Goal: Communication & Community: Answer question/provide support

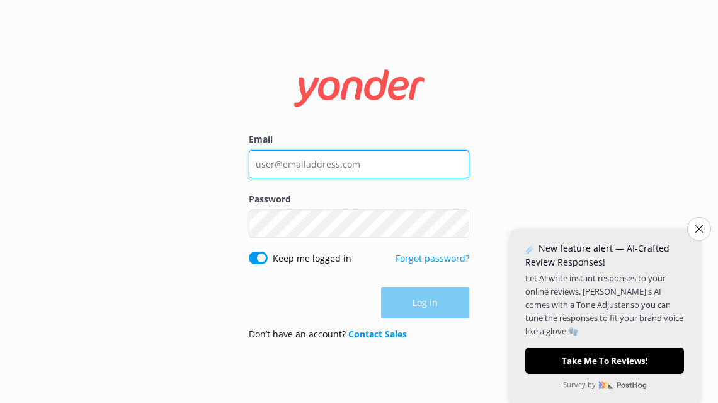
type input "[EMAIL_ADDRESS][DOMAIN_NAME]"
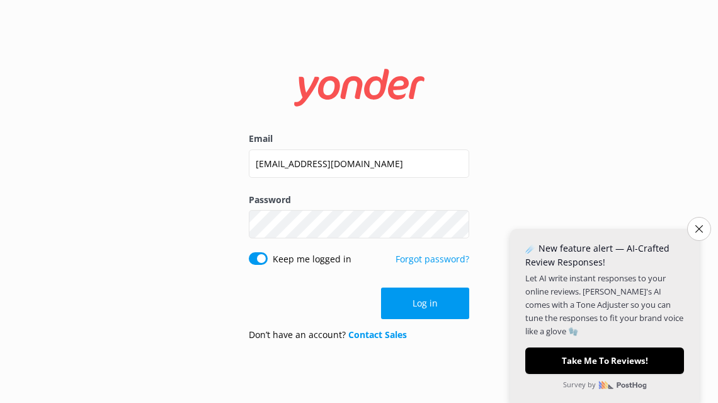
click at [418, 323] on form "Email [EMAIL_ADDRESS][DOMAIN_NAME] Password Show password Keep me logged in For…" at bounding box center [359, 201] width 221 height 299
click at [420, 312] on button "Log in" at bounding box center [425, 303] width 88 height 32
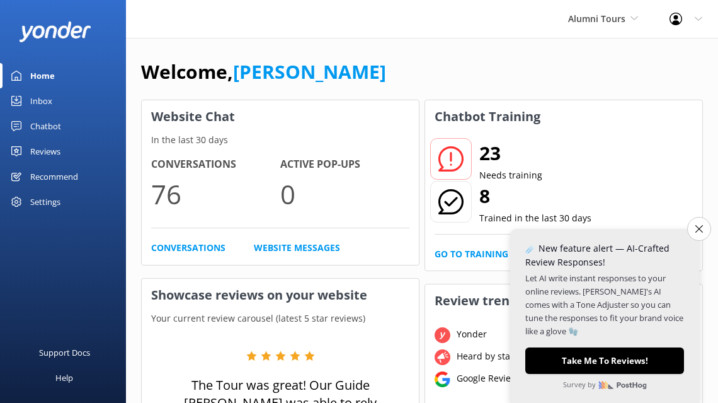
click at [681, 226] on div "23 Needs training 8 Trained in the last 30 days" at bounding box center [564, 188] width 258 height 92
click at [696, 226] on icon "Close survey" at bounding box center [699, 228] width 8 height 8
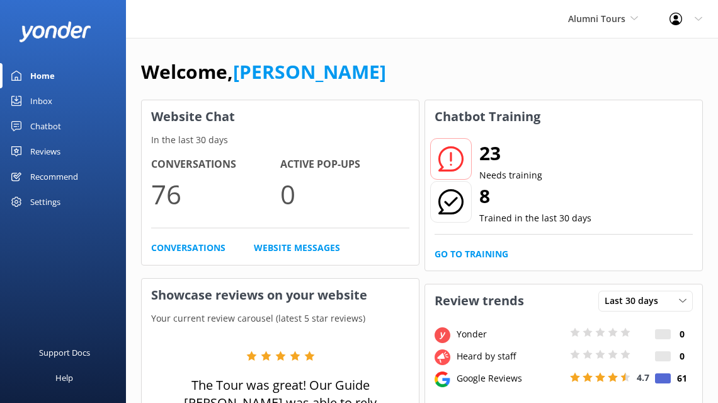
click at [67, 98] on link "Inbox" at bounding box center [63, 100] width 126 height 25
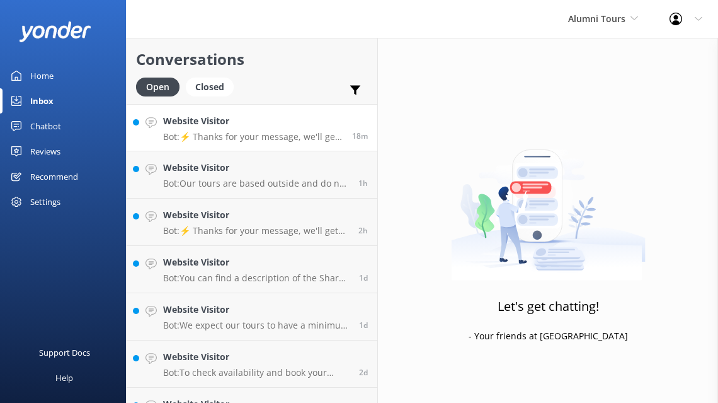
click at [224, 133] on p "Bot: ⚡ Thanks for your message, we'll get back to you as soon as we can. You're…" at bounding box center [253, 136] width 180 height 11
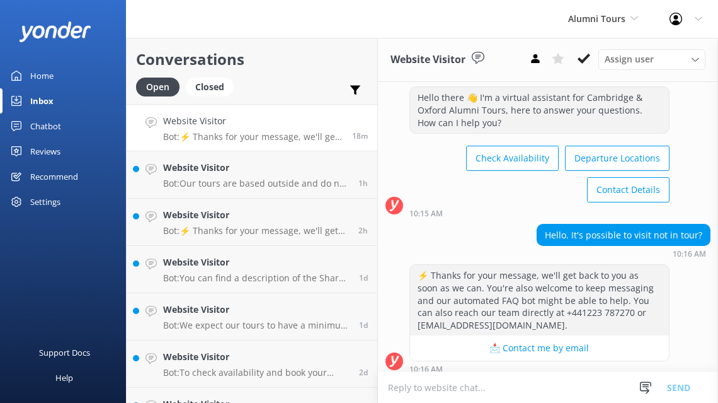
scroll to position [36, 0]
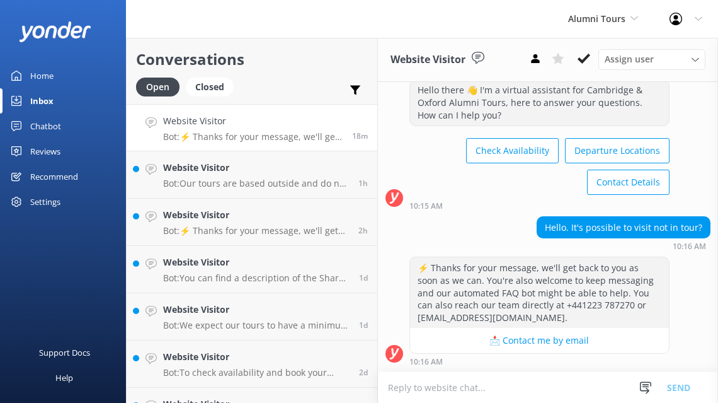
click at [424, 396] on textarea at bounding box center [548, 387] width 340 height 31
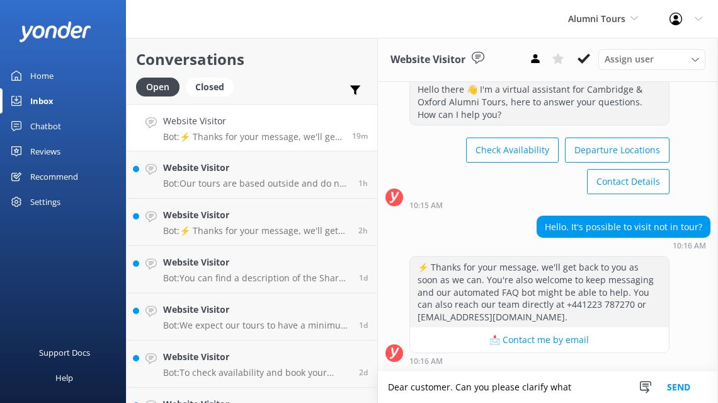
type textarea "Dear customer. Can you please clarify what"
drag, startPoint x: 545, startPoint y: 229, endPoint x: 709, endPoint y: 219, distance: 164.1
click at [709, 219] on div "Hello. It's possible to visit not in tour?" at bounding box center [623, 226] width 173 height 21
copy div "Hello. It's possible to visit not in tour?"
click at [466, 384] on textarea "Dear customer. Can you please clarify what" at bounding box center [548, 387] width 340 height 32
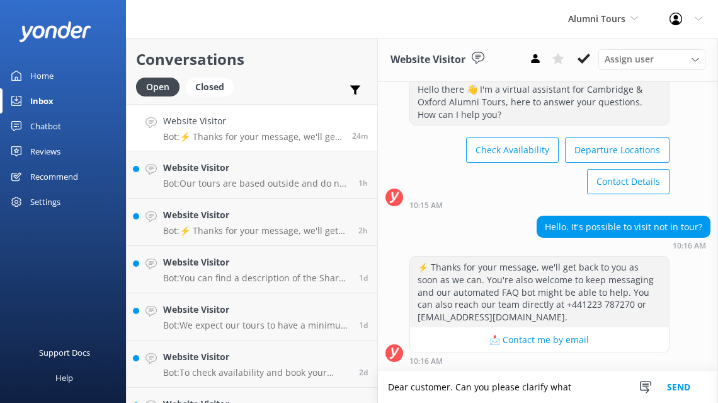
click at [466, 384] on textarea "Dear customer. Can you please clarify what" at bounding box center [548, 387] width 340 height 32
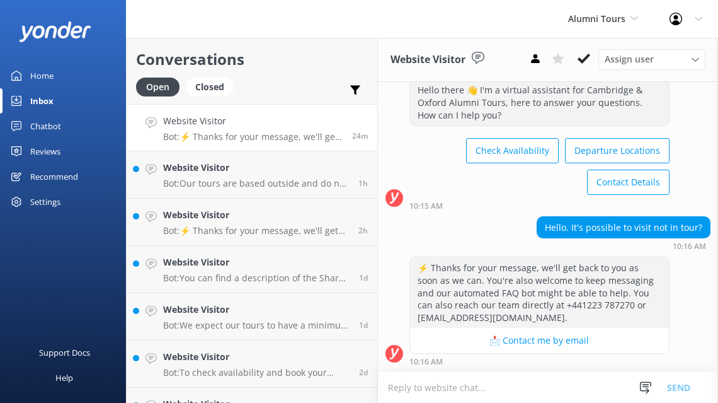
paste textarea "Dear customer, thank you for your message. Could you please clarify what you me…"
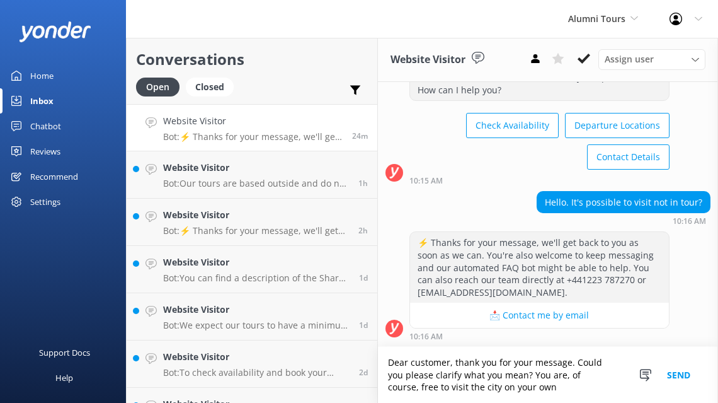
scroll to position [61, 0]
drag, startPoint x: 532, startPoint y: 374, endPoint x: 532, endPoint y: 392, distance: 17.6
click at [532, 392] on textarea "Dear customer, thank you for your message. Could you please clarify what you me…" at bounding box center [548, 375] width 340 height 56
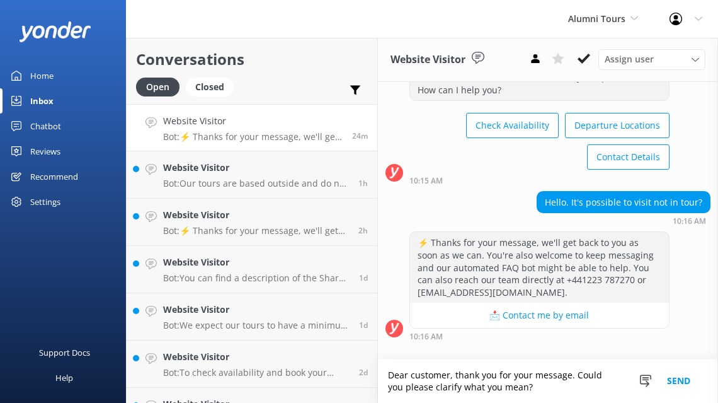
scroll to position [49, 0]
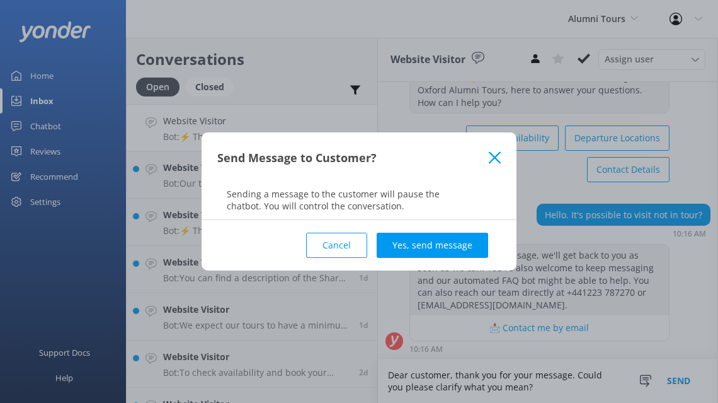
click at [484, 156] on div "Send Message to Customer?" at bounding box center [353, 157] width 272 height 21
click at [494, 156] on use at bounding box center [495, 157] width 12 height 12
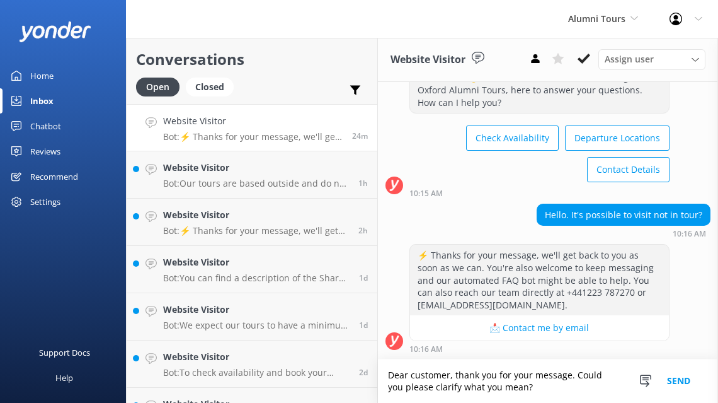
click at [537, 389] on textarea "Dear customer, thank you for your message. Could you please clarify what you me…" at bounding box center [548, 380] width 340 height 43
type textarea "Dear customer, thank you for your message. Could you please clarify what you me…"
click at [679, 382] on button "Send" at bounding box center [678, 380] width 47 height 43
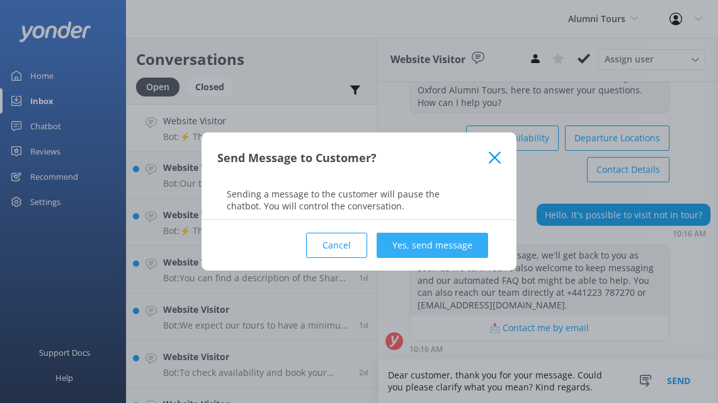
click at [447, 256] on button "Yes, send message" at bounding box center [433, 245] width 112 height 25
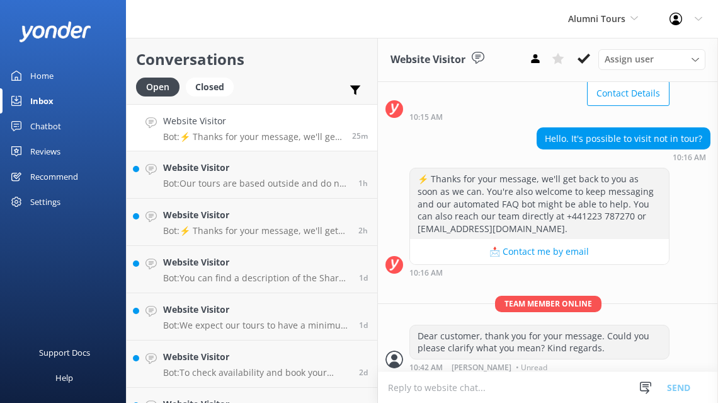
scroll to position [130, 0]
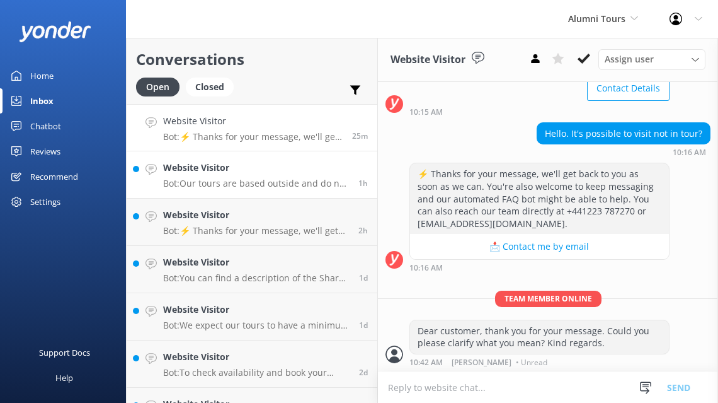
click at [256, 158] on link "Website Visitor Bot: Our tours are based outside and do not guarantee entry to …" at bounding box center [252, 174] width 251 height 47
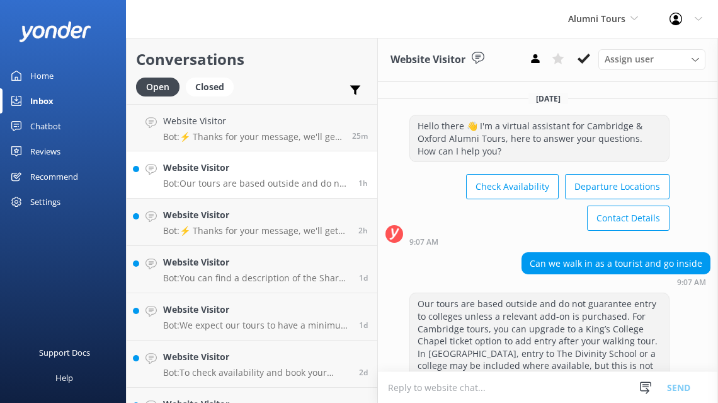
scroll to position [101, 0]
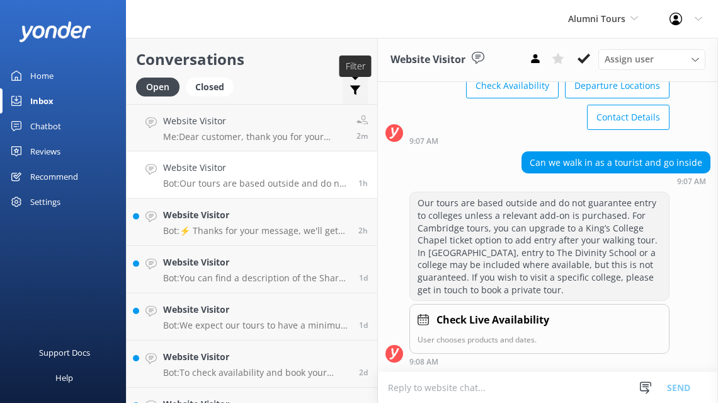
click at [350, 93] on icon at bounding box center [355, 90] width 13 height 13
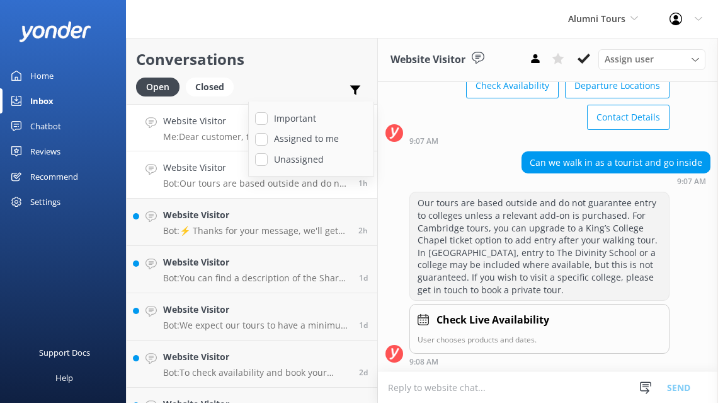
click at [213, 130] on div "Website Visitor Me: Dear customer, thank you for your message. Could you please…" at bounding box center [255, 127] width 184 height 27
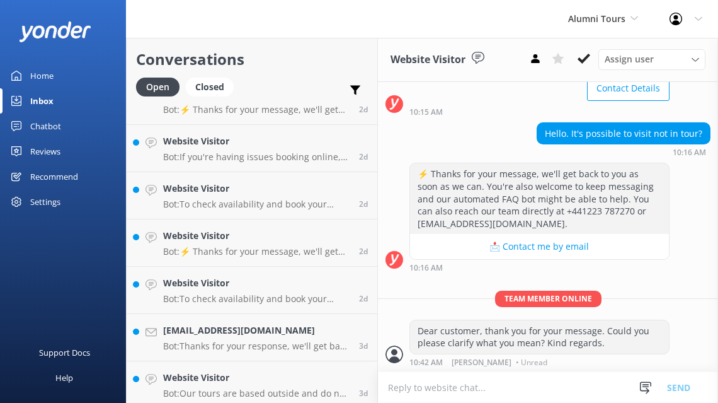
scroll to position [457, 0]
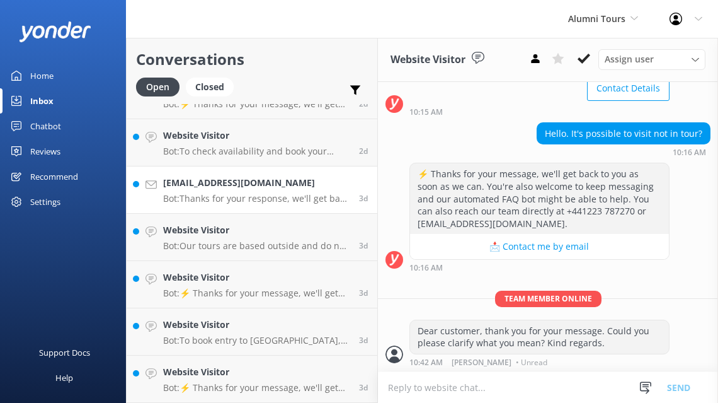
click at [246, 185] on h4 "[EMAIL_ADDRESS][DOMAIN_NAME]" at bounding box center [256, 183] width 187 height 14
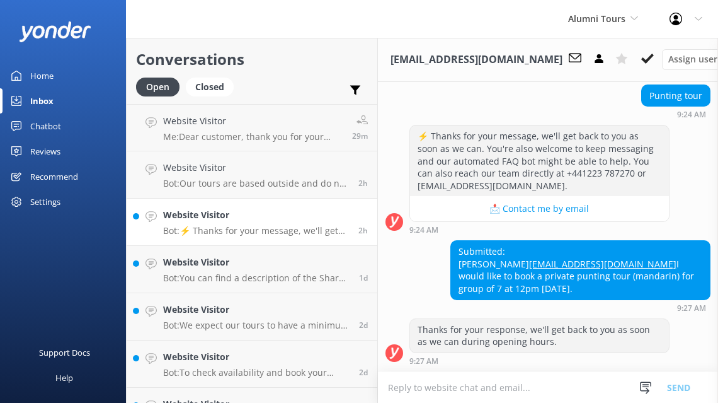
click at [227, 226] on p "Bot: ⚡ Thanks for your message, we'll get back to you as soon as we can. You're…" at bounding box center [256, 230] width 186 height 11
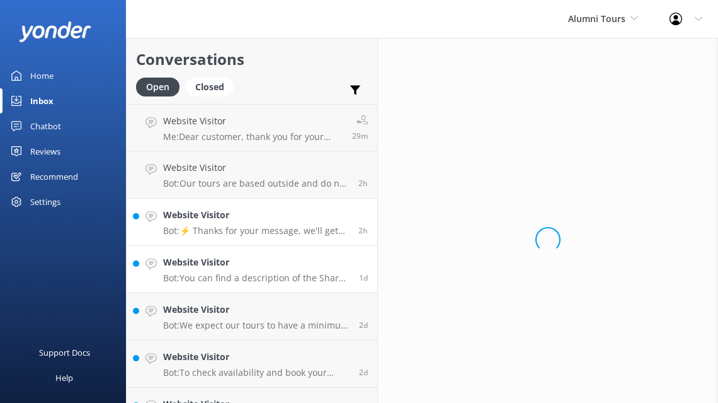
click at [232, 265] on h4 "Website Visitor" at bounding box center [256, 262] width 187 height 14
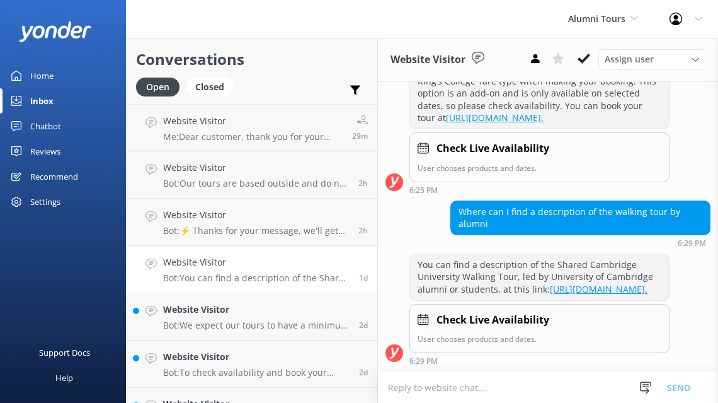
scroll to position [284, 0]
